Goal: Task Accomplishment & Management: Manage account settings

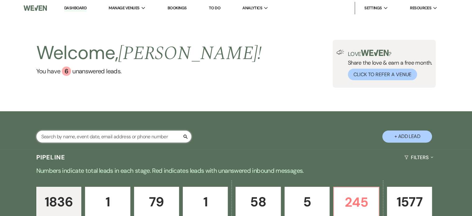
click at [135, 142] on input "text" at bounding box center [113, 136] width 155 height 12
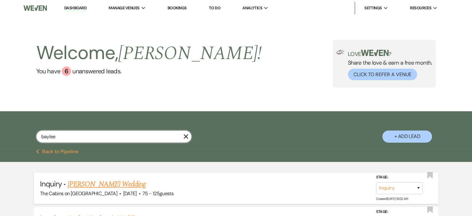
type input "baylee"
click at [110, 190] on link "[PERSON_NAME] Wedding" at bounding box center [107, 183] width 78 height 11
select select "3"
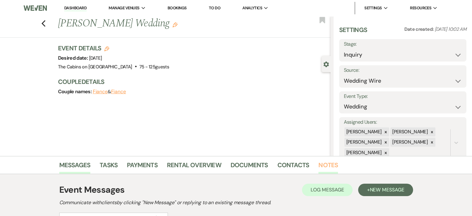
click at [338, 167] on link "Notes" at bounding box center [328, 167] width 20 height 14
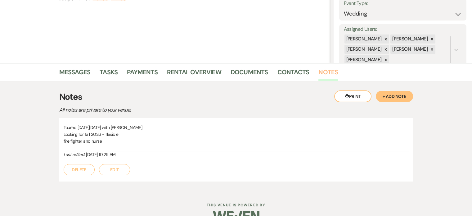
scroll to position [93, 0]
click at [130, 172] on button "Edit" at bounding box center [114, 168] width 31 height 11
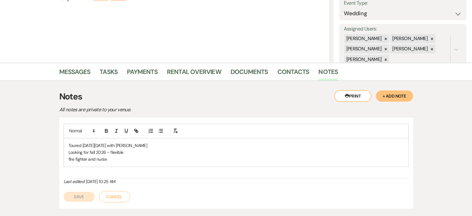
click at [135, 162] on p "fire fighter and nurse" at bounding box center [236, 158] width 335 height 7
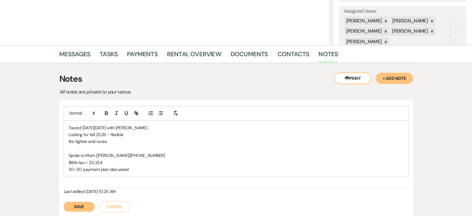
scroll to position [124, 0]
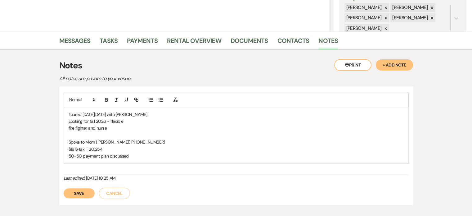
click at [95, 198] on button "Save" at bounding box center [79, 193] width 31 height 10
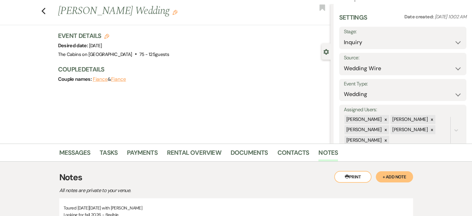
scroll to position [0, 0]
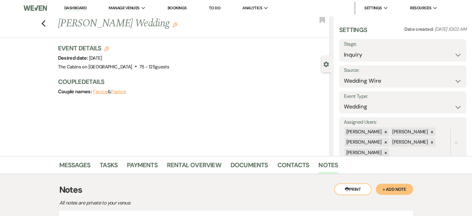
click at [87, 7] on link "Dashboard" at bounding box center [75, 8] width 22 height 6
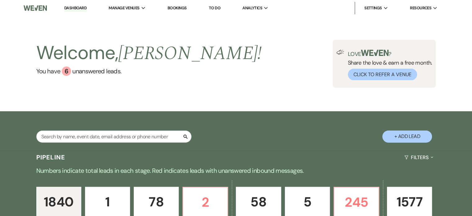
scroll to position [124, 0]
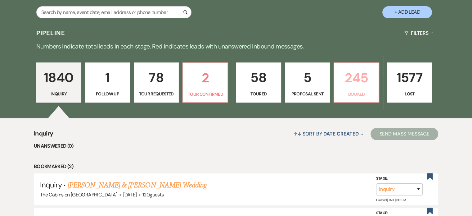
click at [361, 88] on p "245" at bounding box center [356, 77] width 37 height 21
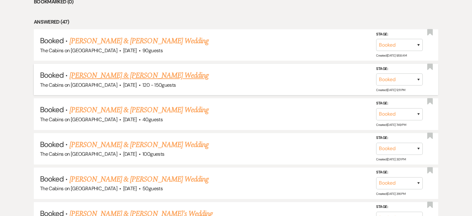
scroll to position [496, 0]
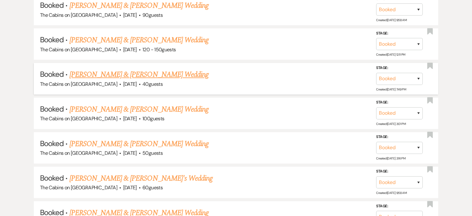
click at [164, 80] on link "[PERSON_NAME] & [PERSON_NAME] Wedding" at bounding box center [138, 74] width 139 height 11
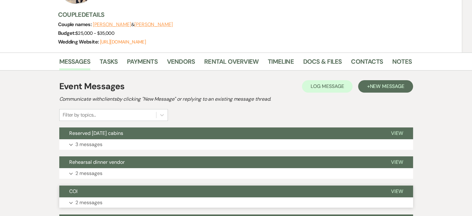
scroll to position [155, 0]
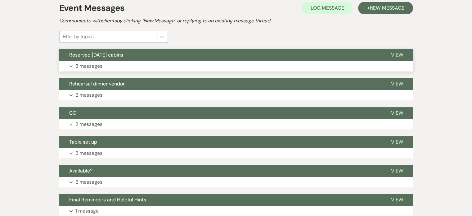
click at [102, 70] on p "3 messages" at bounding box center [88, 66] width 27 height 8
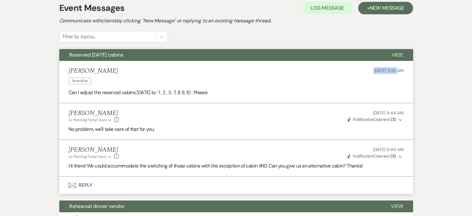
drag, startPoint x: 329, startPoint y: 93, endPoint x: 361, endPoint y: 93, distance: 31.6
click at [373, 73] on span "[DATE] 11:35 AM" at bounding box center [388, 71] width 30 height 6
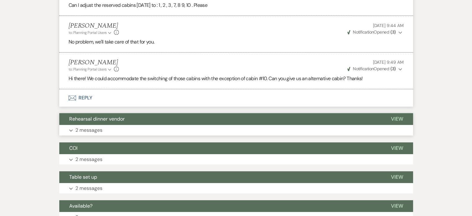
scroll to position [248, 0]
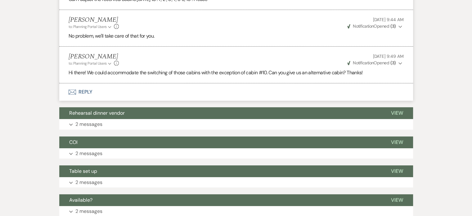
click at [398, 65] on icon "Expand" at bounding box center [400, 63] width 4 height 4
